Goal: Task Accomplishment & Management: Manage account settings

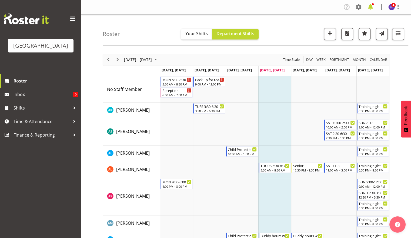
click at [370, 10] on span at bounding box center [370, 7] width 9 height 9
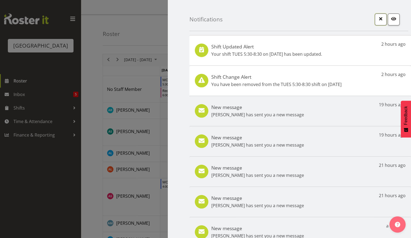
click at [377, 21] on span "button" at bounding box center [380, 18] width 7 height 7
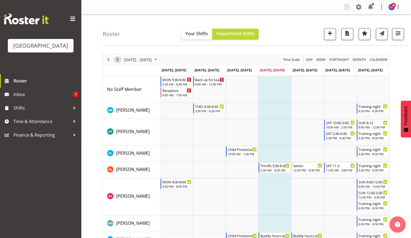
click at [119, 61] on span "Next" at bounding box center [117, 59] width 6 height 7
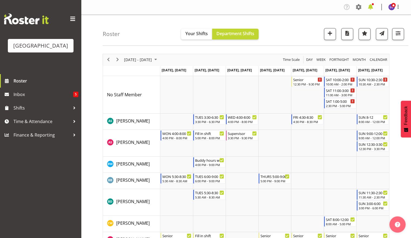
click at [371, 9] on span at bounding box center [370, 7] width 9 height 9
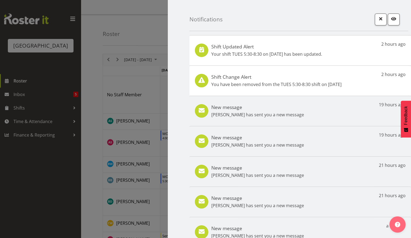
click at [249, 46] on h5 "Shift Updated Alert" at bounding box center [266, 47] width 111 height 6
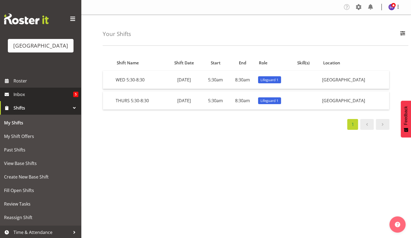
click at [66, 96] on span "Inbox" at bounding box center [44, 94] width 60 height 8
